Goal: Task Accomplishment & Management: Manage account settings

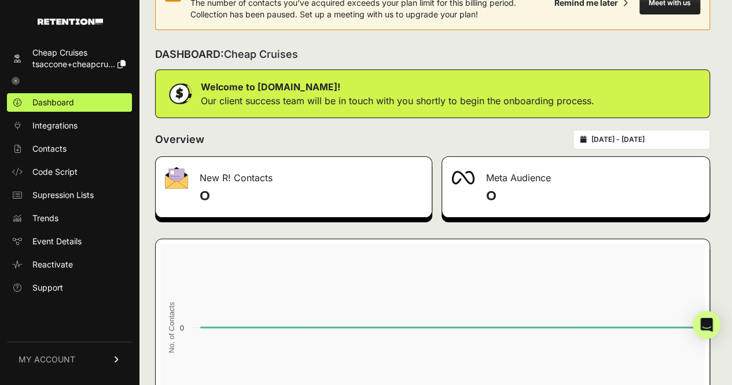
scroll to position [58, 0]
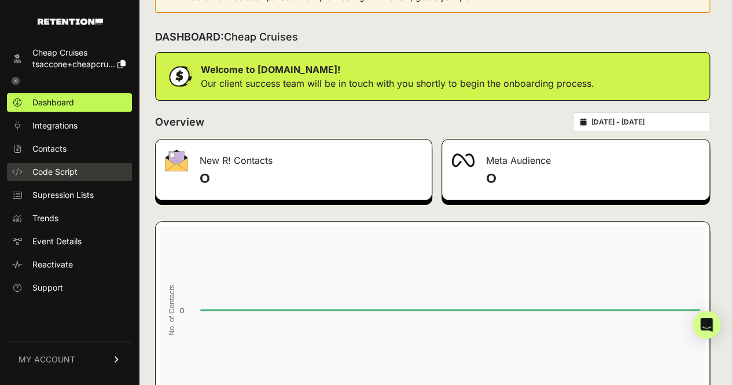
click at [55, 178] on link "Code Script" at bounding box center [69, 172] width 125 height 19
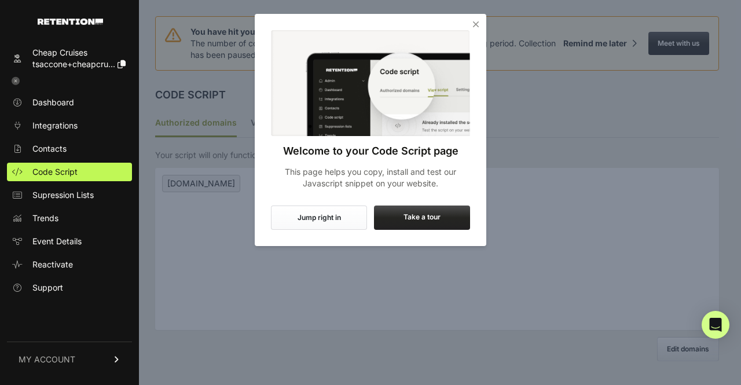
click at [476, 25] on icon "Close" at bounding box center [476, 25] width 12 height 12
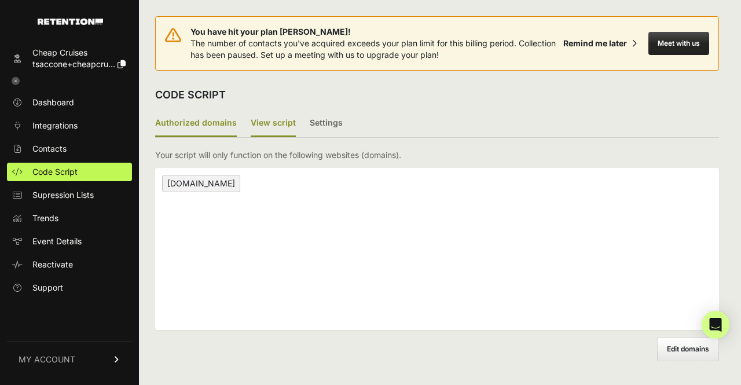
click at [275, 118] on label "View script" at bounding box center [273, 123] width 45 height 27
click at [0, 0] on input "View script" at bounding box center [0, 0] width 0 height 0
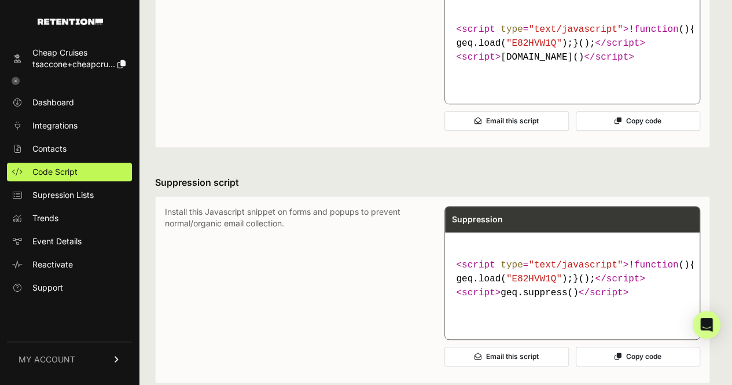
scroll to position [174, 0]
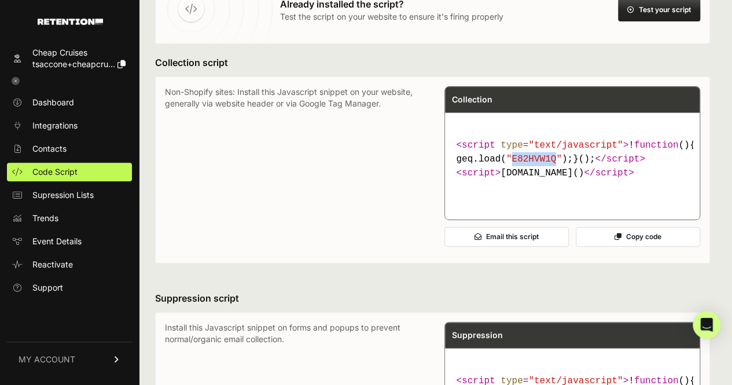
drag, startPoint x: 551, startPoint y: 172, endPoint x: 510, endPoint y: 172, distance: 40.5
click at [510, 164] on span ""E82HVW1Q"" at bounding box center [534, 159] width 56 height 10
copy span "E82HVW1Q"
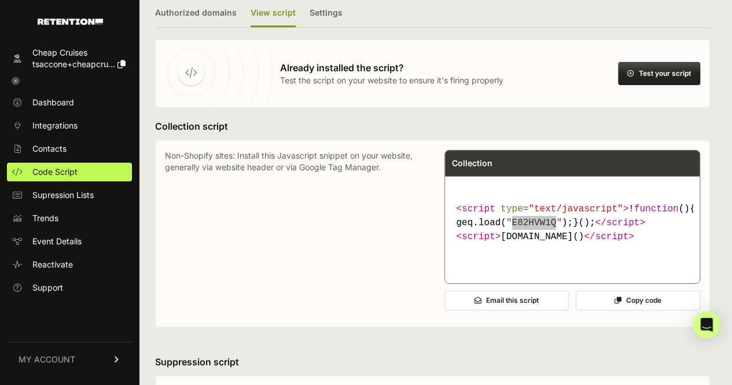
scroll to position [231, 0]
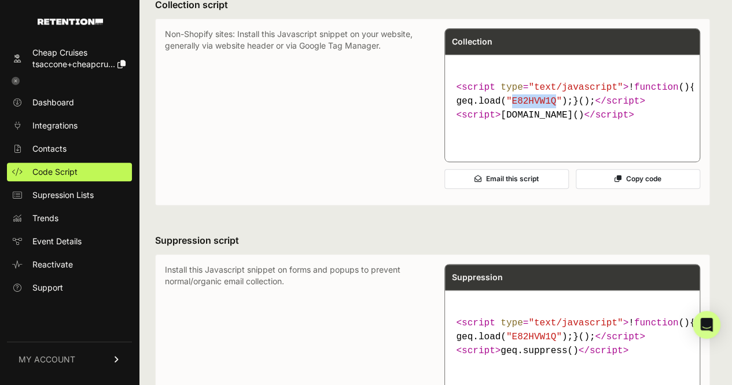
click at [521, 106] on span ""E82HVW1Q"" at bounding box center [534, 101] width 56 height 10
click at [531, 106] on span ""E82HVW1Q"" at bounding box center [534, 101] width 56 height 10
click at [529, 106] on span ""E82HVW1Q"" at bounding box center [534, 101] width 56 height 10
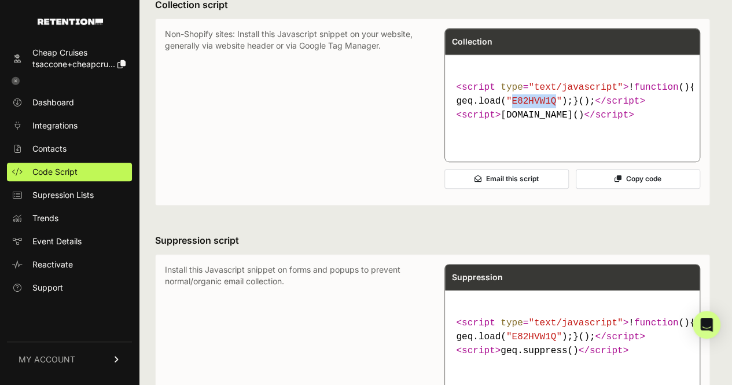
click at [529, 106] on span ""E82HVW1Q"" at bounding box center [534, 101] width 56 height 10
click at [540, 127] on code "< script type = "text/javascript" > ! function ( ) { var geq= window .geq= wind…" at bounding box center [572, 101] width 241 height 51
drag, startPoint x: 550, startPoint y: 114, endPoint x: 510, endPoint y: 116, distance: 39.4
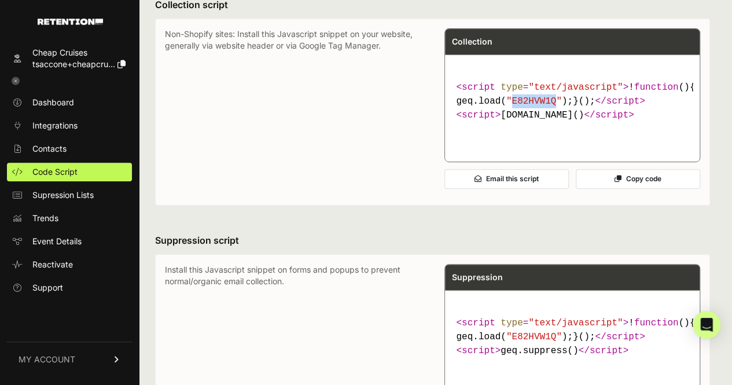
click at [510, 106] on span ""E82HVW1Q"" at bounding box center [534, 101] width 56 height 10
copy span "E82HVW1Q"
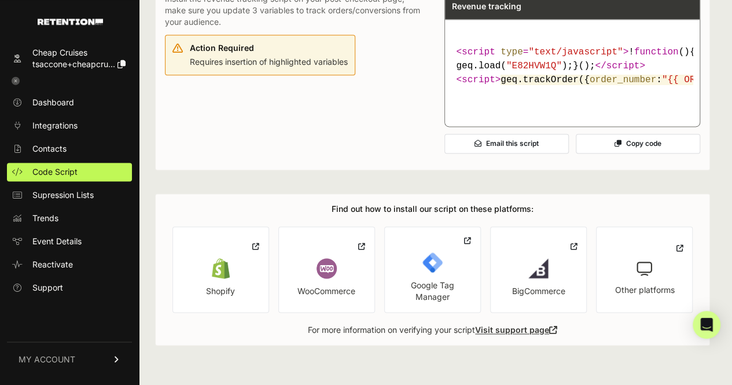
scroll to position [752, 0]
click at [91, 62] on span "tsaccone+cheapcru..." at bounding box center [73, 64] width 83 height 10
copy span "E82HVW1Q"
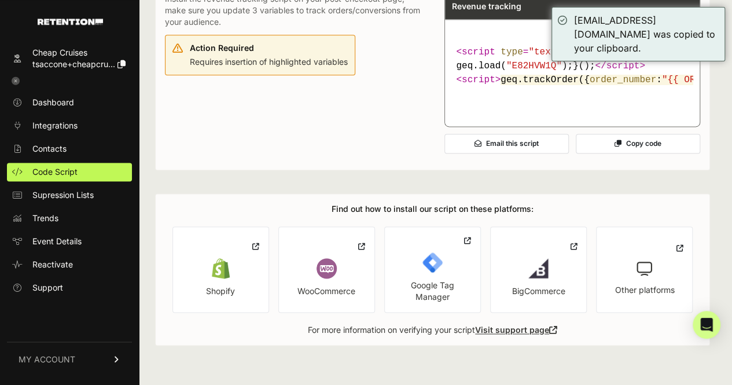
click at [47, 54] on div "Cheap Cruises" at bounding box center [78, 53] width 93 height 12
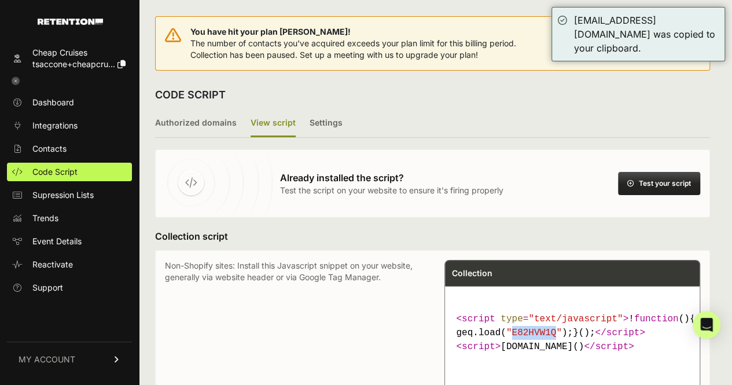
click at [17, 57] on icon at bounding box center [18, 58] width 12 height 8
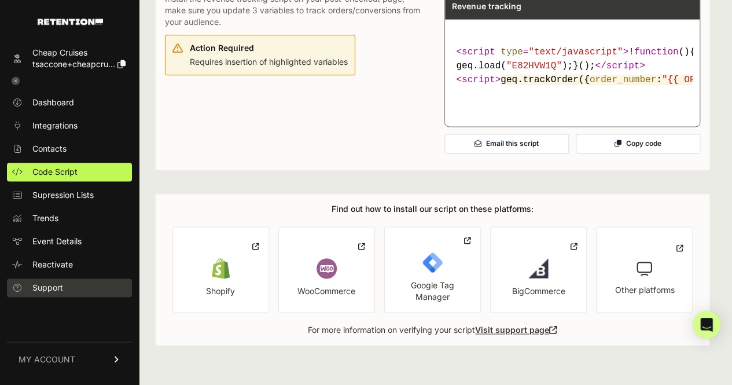
scroll to position [837, 0]
click at [75, 361] on link "MY ACCOUNT" at bounding box center [69, 358] width 125 height 35
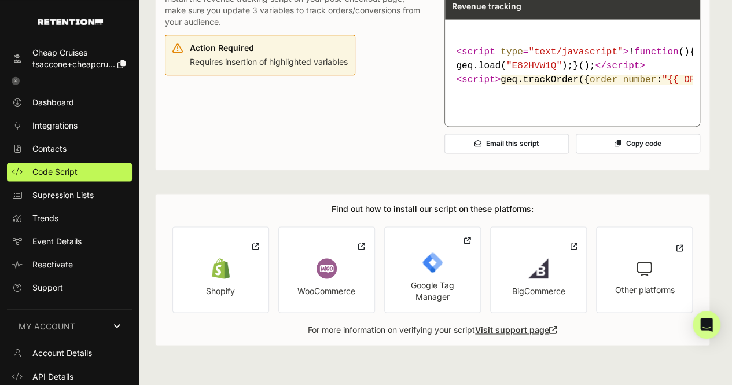
scroll to position [0, 0]
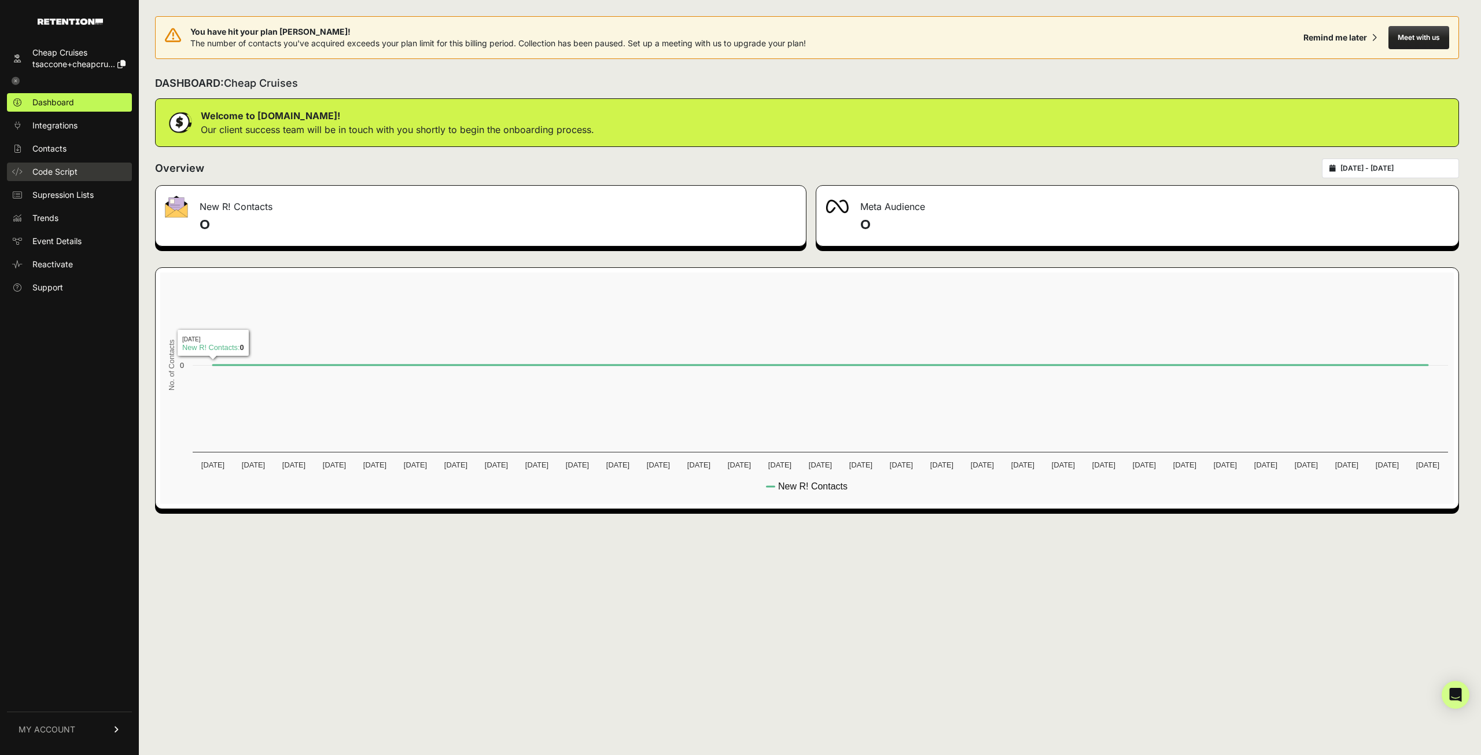
click at [73, 176] on span "Code Script" at bounding box center [54, 172] width 45 height 12
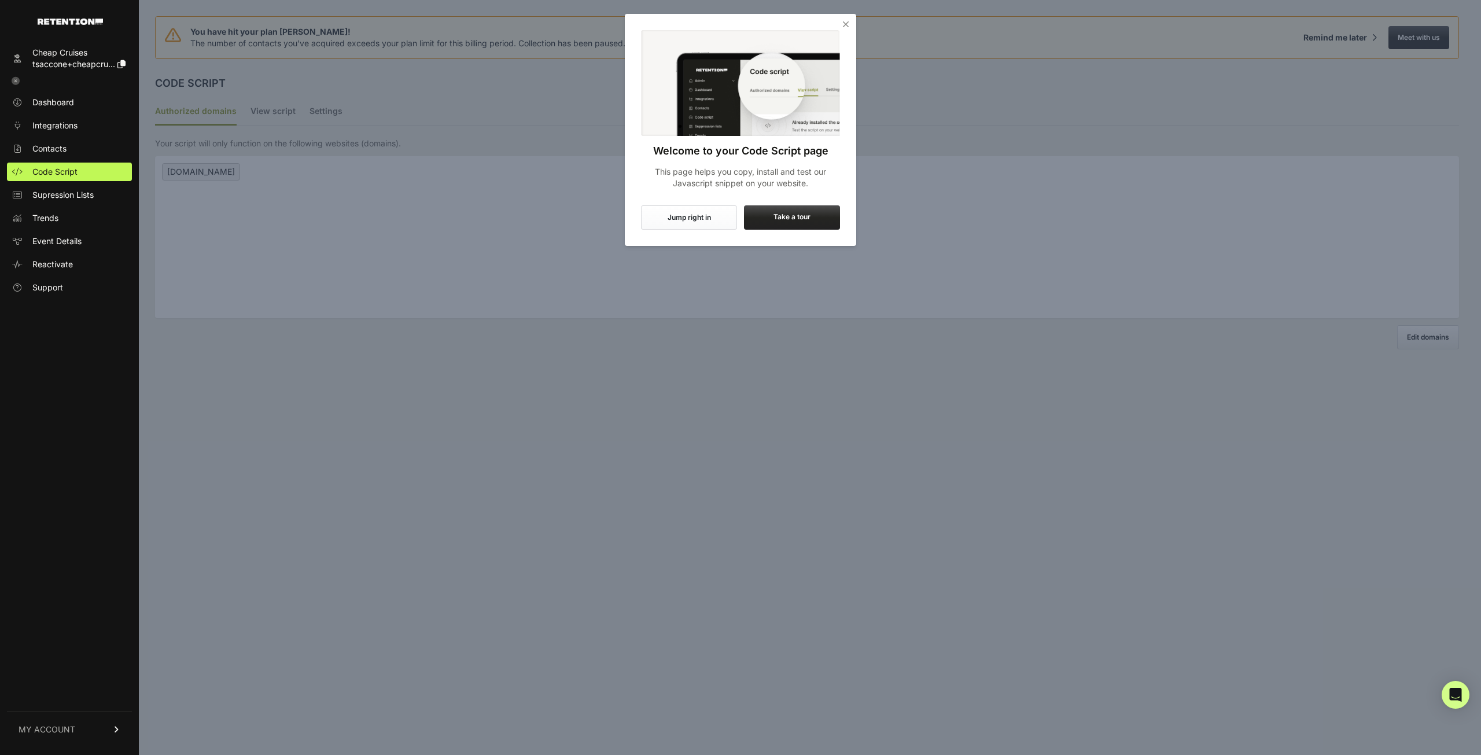
click at [847, 19] on icon "Close" at bounding box center [846, 25] width 12 height 12
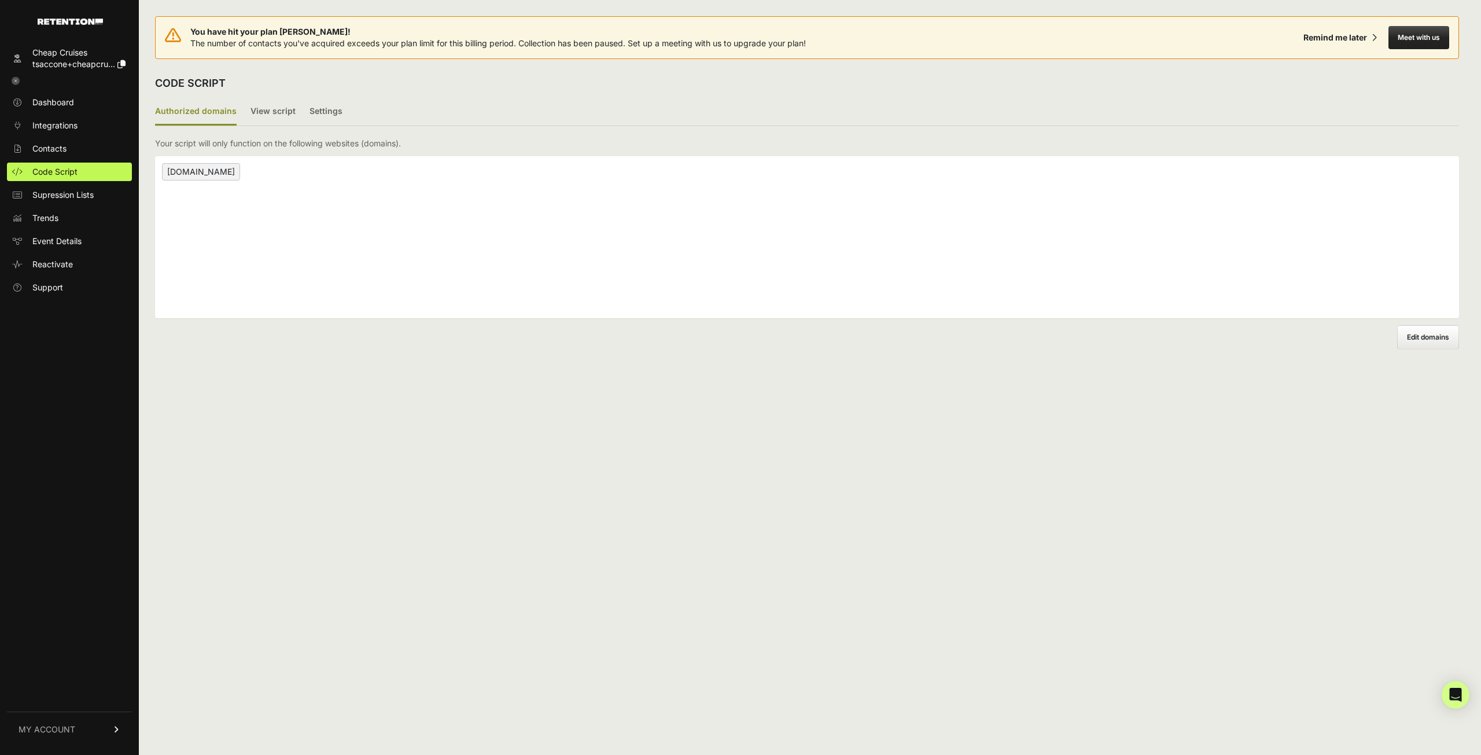
click at [16, 58] on icon at bounding box center [18, 58] width 12 height 8
click at [40, 56] on div "Cheap Cruises" at bounding box center [78, 53] width 93 height 12
click at [201, 114] on label "Authorized domains" at bounding box center [196, 111] width 82 height 27
click at [0, 0] on input "Authorized domains" at bounding box center [0, 0] width 0 height 0
click at [275, 110] on label "View script" at bounding box center [273, 111] width 45 height 27
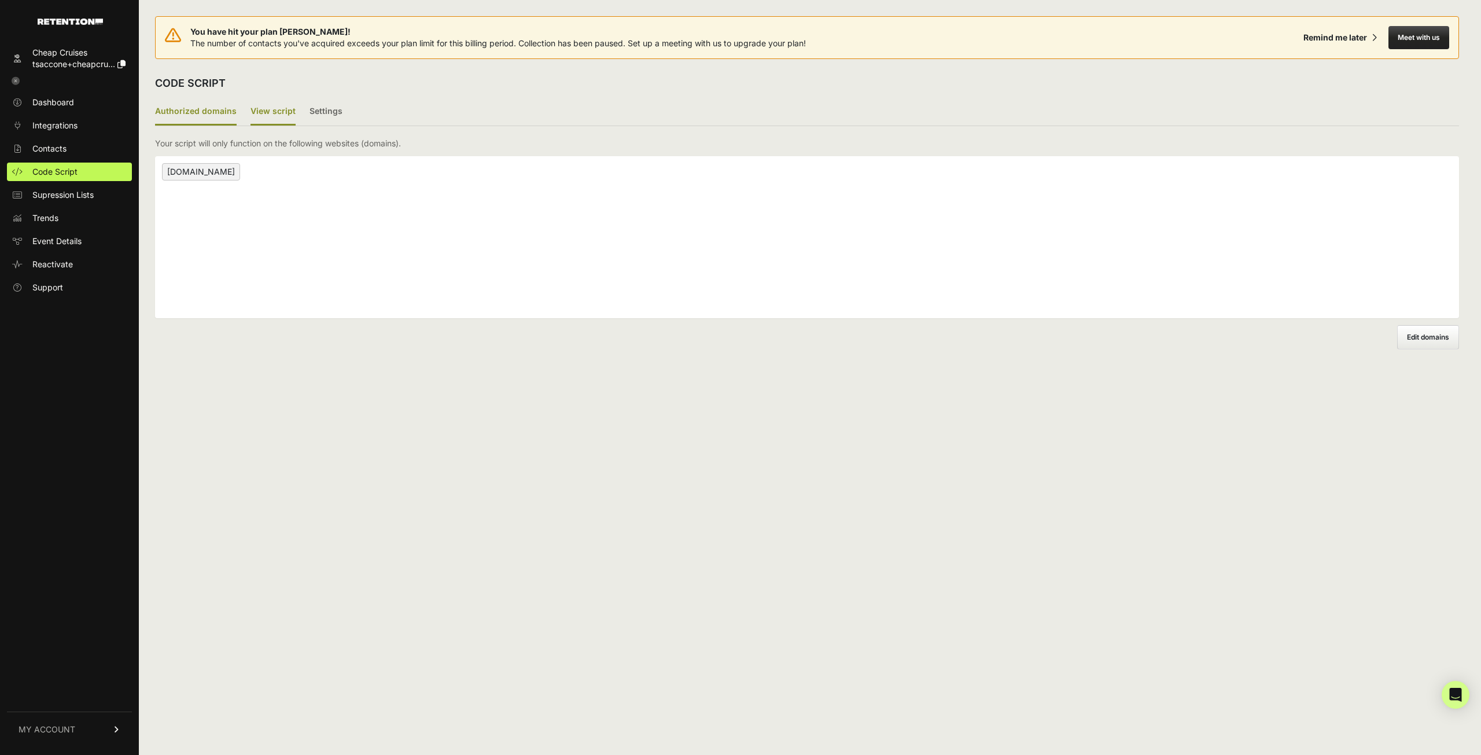
click at [0, 0] on input "View script" at bounding box center [0, 0] width 0 height 0
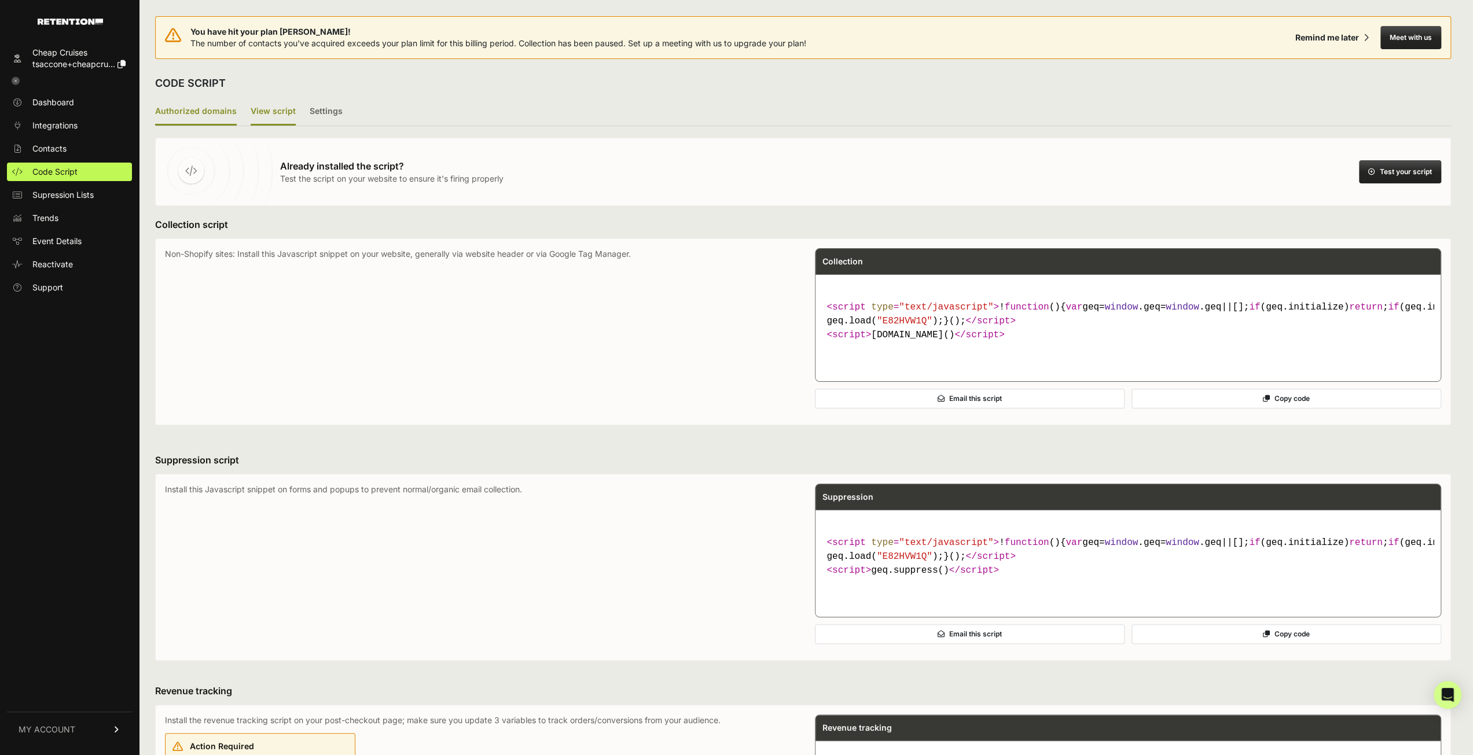
click at [194, 114] on label "Authorized domains" at bounding box center [196, 111] width 82 height 27
click at [0, 0] on input "Authorized domains" at bounding box center [0, 0] width 0 height 0
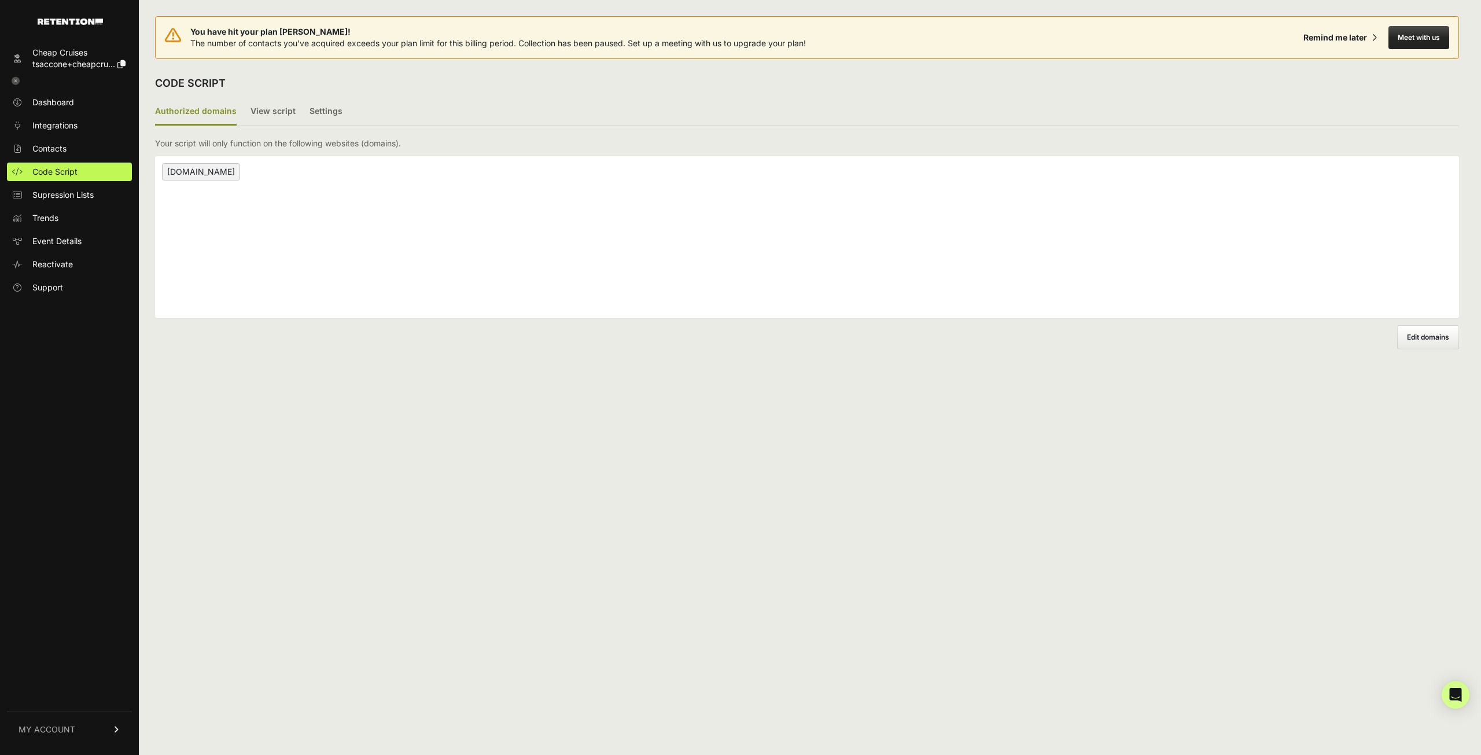
click at [67, 736] on link "MY ACCOUNT" at bounding box center [69, 729] width 125 height 35
click at [78, 622] on span "Account Details" at bounding box center [62, 622] width 60 height 12
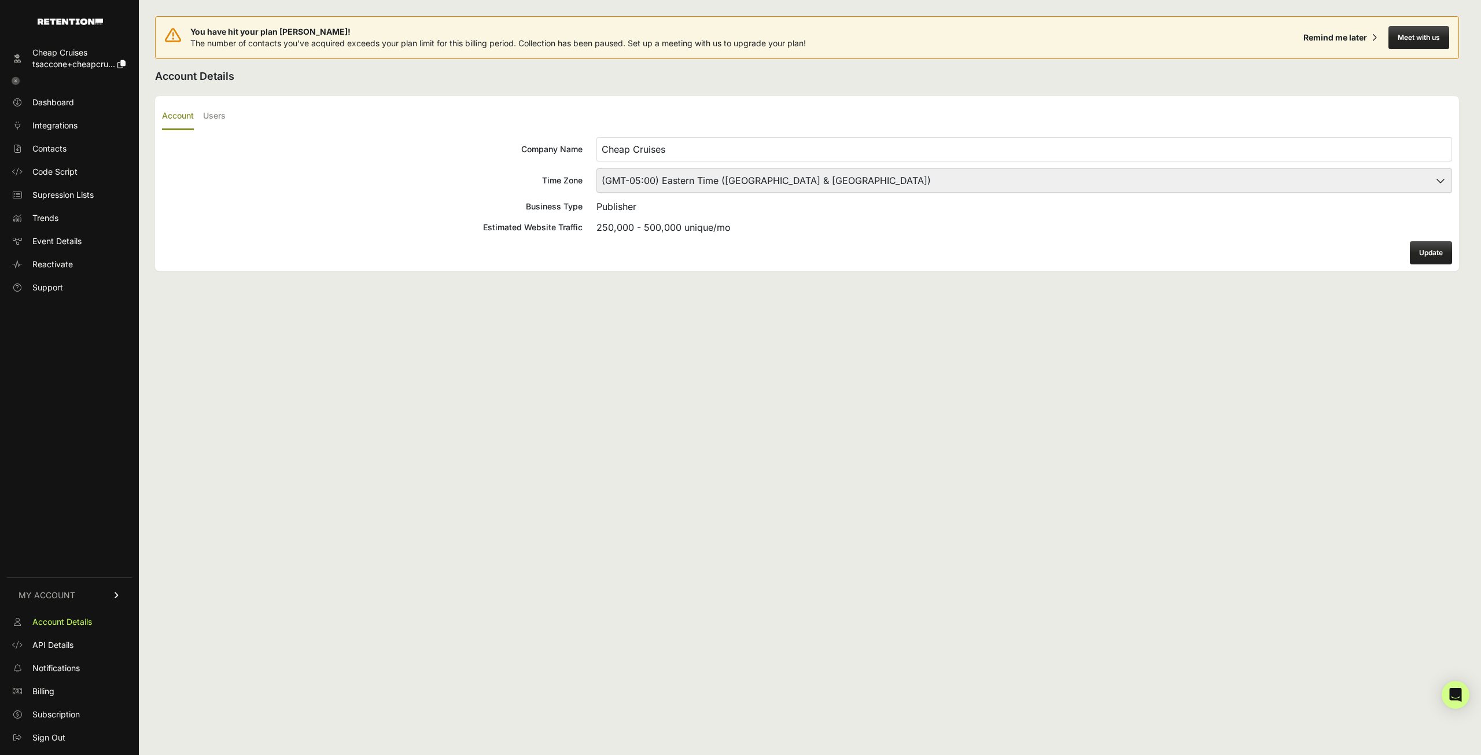
click at [16, 52] on link "Cheap Cruises tsaccone+cheapcru..." at bounding box center [69, 58] width 125 height 30
click at [69, 23] on img at bounding box center [70, 22] width 65 height 6
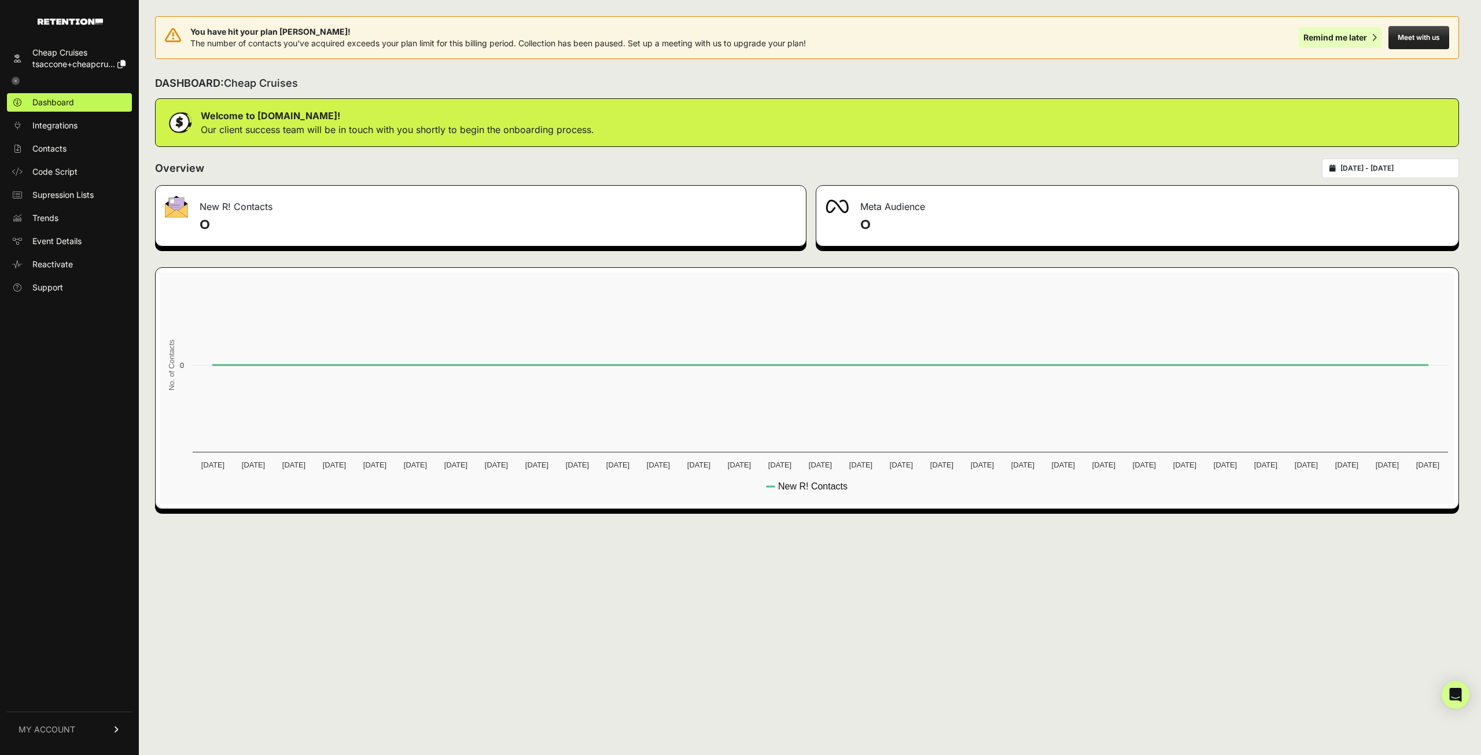
click at [1353, 32] on div "Remind me later" at bounding box center [1336, 38] width 64 height 12
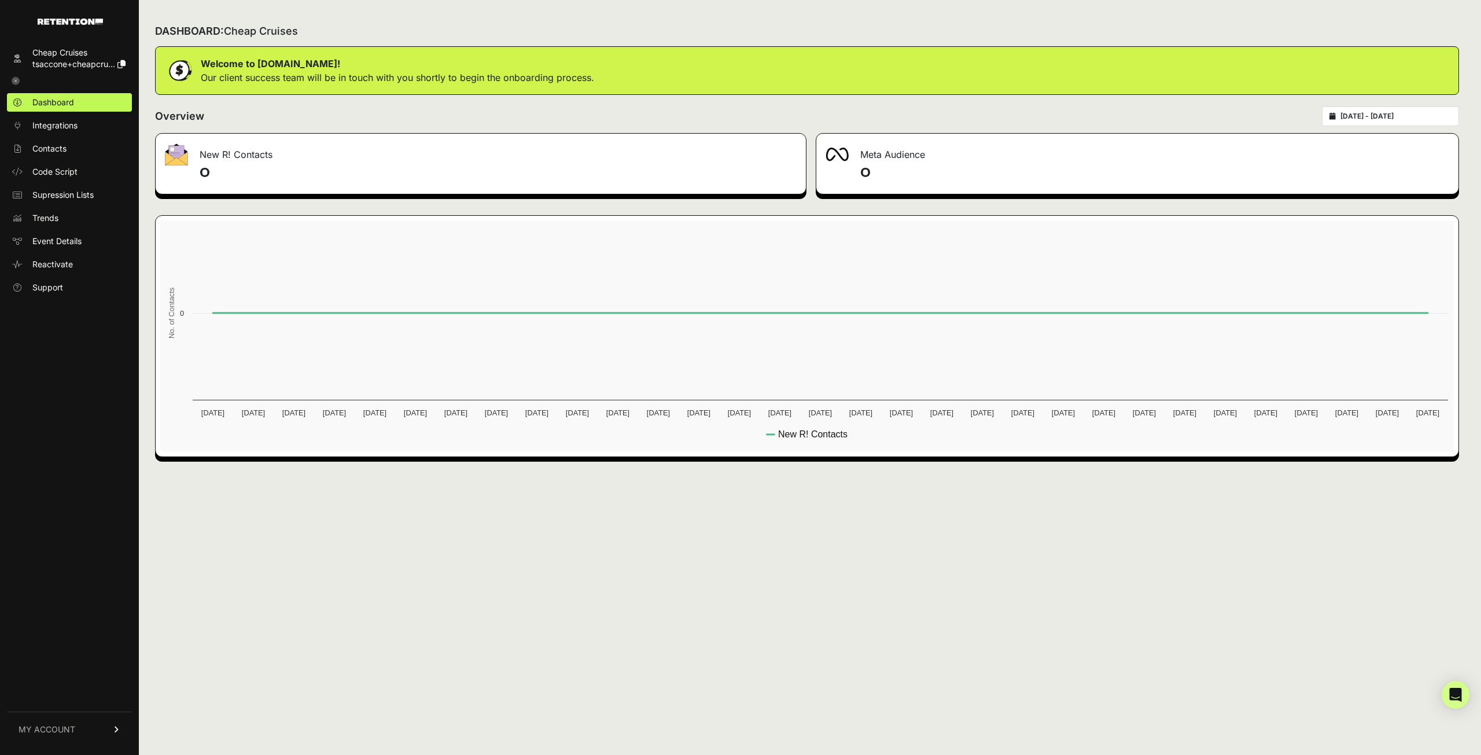
click at [73, 64] on span "tsaccone+cheapcru..." at bounding box center [73, 64] width 83 height 10
click at [18, 83] on icon at bounding box center [16, 81] width 8 height 8
